Goal: Information Seeking & Learning: Learn about a topic

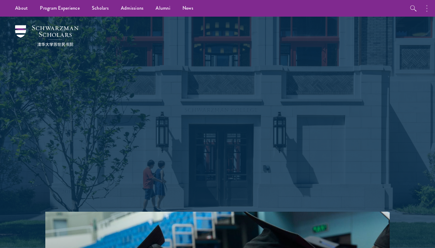
click at [427, 9] on icon "button" at bounding box center [427, 8] width 1 height 7
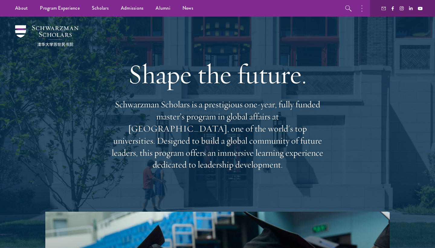
click at [366, 8] on button "button" at bounding box center [363, 8] width 13 height 17
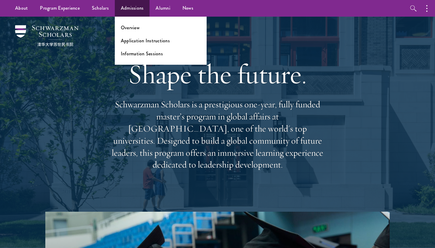
click at [131, 11] on link "Admissions" at bounding box center [132, 8] width 35 height 17
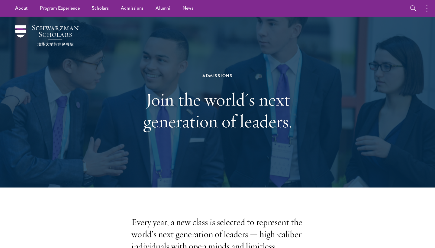
click at [425, 10] on button "button" at bounding box center [428, 8] width 13 height 17
click at [361, 7] on button "button" at bounding box center [363, 8] width 13 height 17
click at [108, 7] on link "Scholars" at bounding box center [100, 8] width 29 height 17
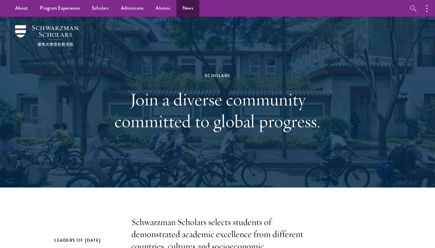
click at [190, 10] on link "News" at bounding box center [188, 8] width 23 height 17
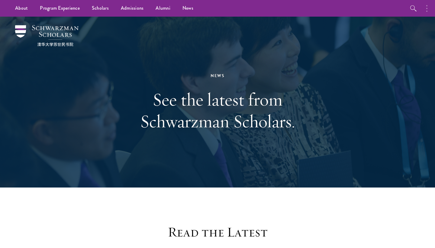
click at [426, 11] on button "button" at bounding box center [428, 8] width 13 height 17
click at [353, 8] on button "button" at bounding box center [348, 8] width 17 height 17
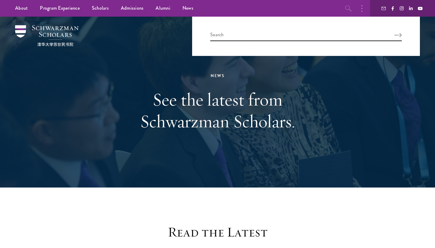
click at [345, 7] on button "button" at bounding box center [348, 8] width 17 height 17
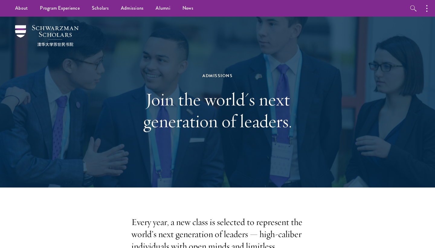
click at [48, 30] on img at bounding box center [46, 35] width 63 height 21
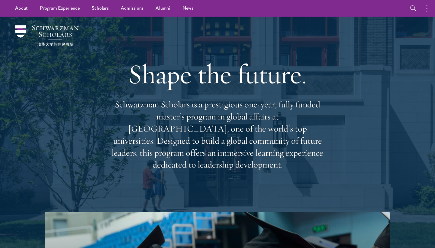
click at [428, 11] on circle "button" at bounding box center [427, 11] width 1 height 1
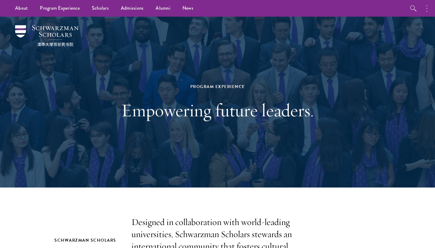
click at [425, 10] on button "button" at bounding box center [428, 8] width 13 height 17
